Goal: Answer question/provide support: Share knowledge or assist other users

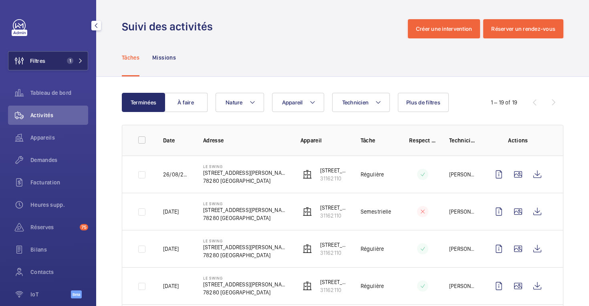
click at [38, 60] on span "Filtres" at bounding box center [37, 61] width 15 height 8
click at [54, 63] on button "Filtres 3" at bounding box center [48, 60] width 80 height 19
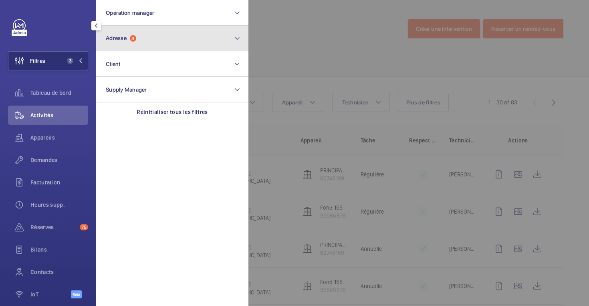
click at [145, 42] on button "Adresse 3" at bounding box center [172, 39] width 152 height 26
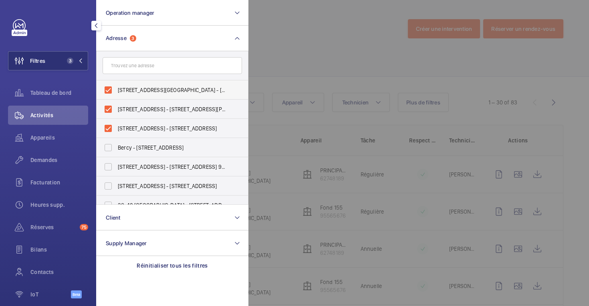
click at [105, 90] on label "[STREET_ADDRESS][GEOGRAPHIC_DATA] - [STREET_ADDRESS]" at bounding box center [165, 89] width 139 height 19
click at [105, 90] on input "[STREET_ADDRESS][GEOGRAPHIC_DATA] - [STREET_ADDRESS]" at bounding box center [108, 90] width 16 height 16
checkbox input "false"
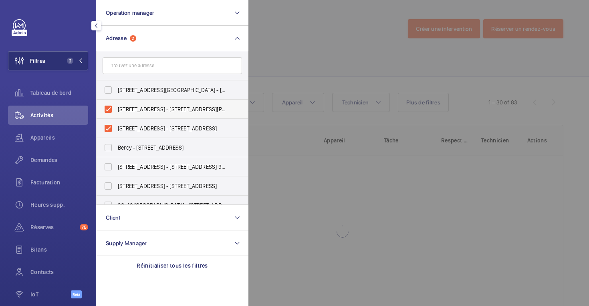
click at [106, 101] on label "[STREET_ADDRESS] - [STREET_ADDRESS][PERSON_NAME]" at bounding box center [165, 109] width 139 height 19
click at [106, 101] on input "[STREET_ADDRESS] - [STREET_ADDRESS][PERSON_NAME]" at bounding box center [108, 109] width 16 height 16
checkbox input "false"
click at [107, 122] on label "[STREET_ADDRESS] - [STREET_ADDRESS]" at bounding box center [165, 128] width 139 height 19
click at [107, 122] on input "[STREET_ADDRESS] - [STREET_ADDRESS]" at bounding box center [108, 129] width 16 height 16
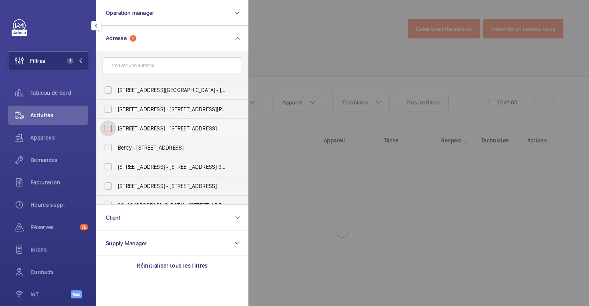
checkbox input "false"
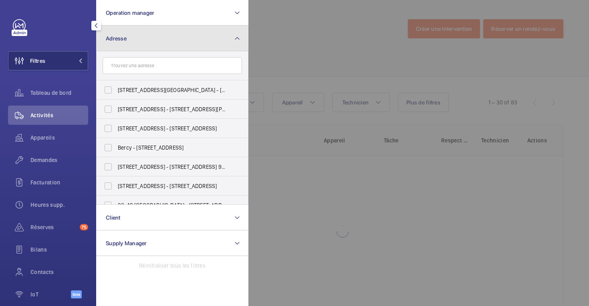
click at [147, 47] on button "Adresse" at bounding box center [172, 39] width 152 height 26
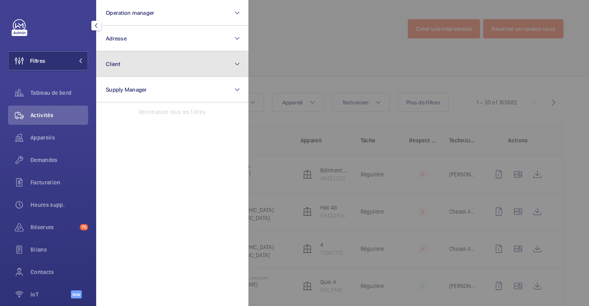
click at [130, 60] on button "Client" at bounding box center [172, 64] width 152 height 26
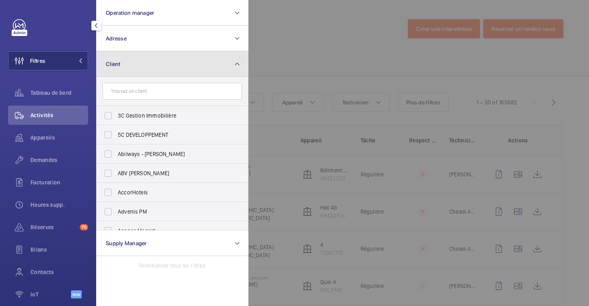
click at [133, 70] on button "Client" at bounding box center [172, 64] width 152 height 26
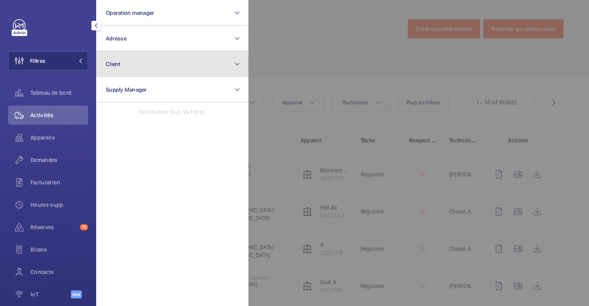
click at [133, 68] on button "Client" at bounding box center [172, 64] width 152 height 26
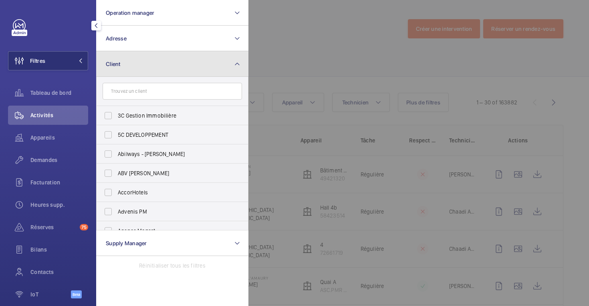
click at [133, 68] on button "Client" at bounding box center [172, 64] width 152 height 26
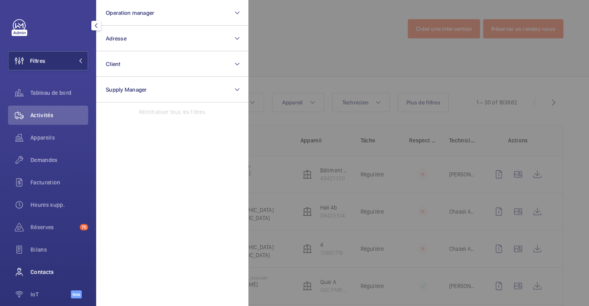
click at [52, 271] on span "Contacts" at bounding box center [59, 272] width 58 height 8
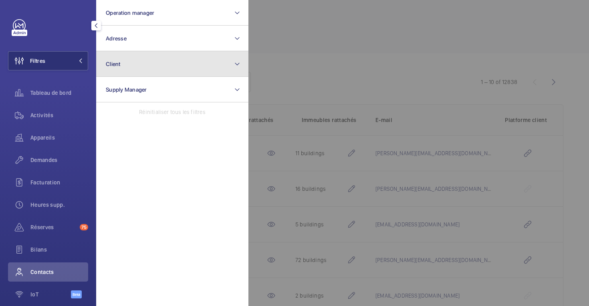
click at [155, 68] on button "Client" at bounding box center [172, 64] width 152 height 26
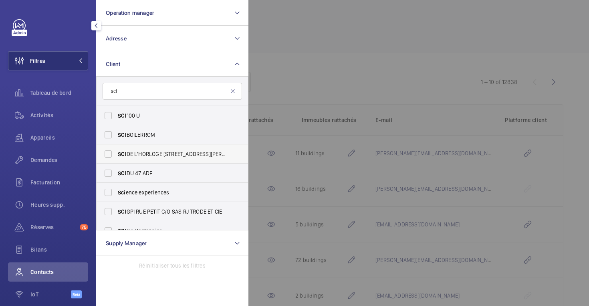
type input "sci"
click at [111, 152] on label "SCI DE L’HORLOGE 60 av [PERSON_NAME] 93320 [GEOGRAPHIC_DATA]" at bounding box center [165, 154] width 139 height 19
click at [111, 152] on input "SCI DE L’HORLOGE 60 av [PERSON_NAME] 93320 [GEOGRAPHIC_DATA]" at bounding box center [108, 154] width 16 height 16
checkbox input "true"
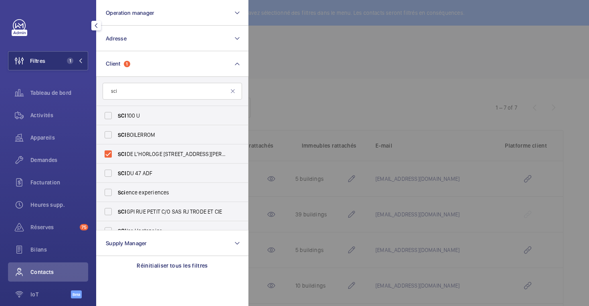
click at [289, 104] on div at bounding box center [542, 153] width 589 height 306
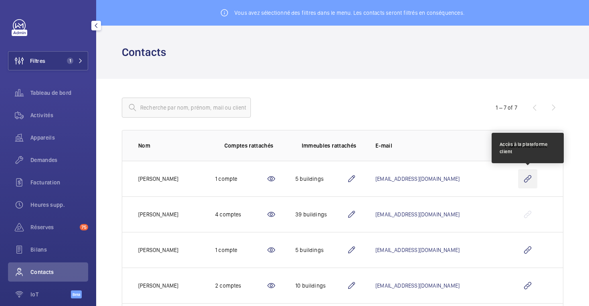
click at [525, 178] on wm-front-icon-button at bounding box center [527, 178] width 19 height 19
